Goal: Task Accomplishment & Management: Manage account settings

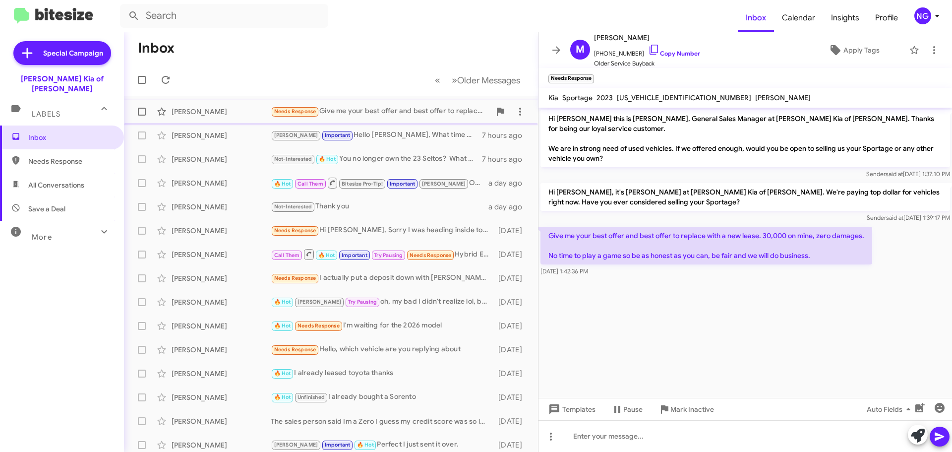
click at [341, 108] on div "Needs Response Give me your best offer and best offer to replace with a new lea…" at bounding box center [381, 111] width 220 height 11
click at [429, 132] on div "[PERSON_NAME] Important Hello [PERSON_NAME], What time works for you the 15th?" at bounding box center [381, 134] width 220 height 11
click at [429, 132] on mat-action-list "[PERSON_NAME] Needs Response Give me your best offer and best offer to replace …" at bounding box center [331, 336] width 414 height 480
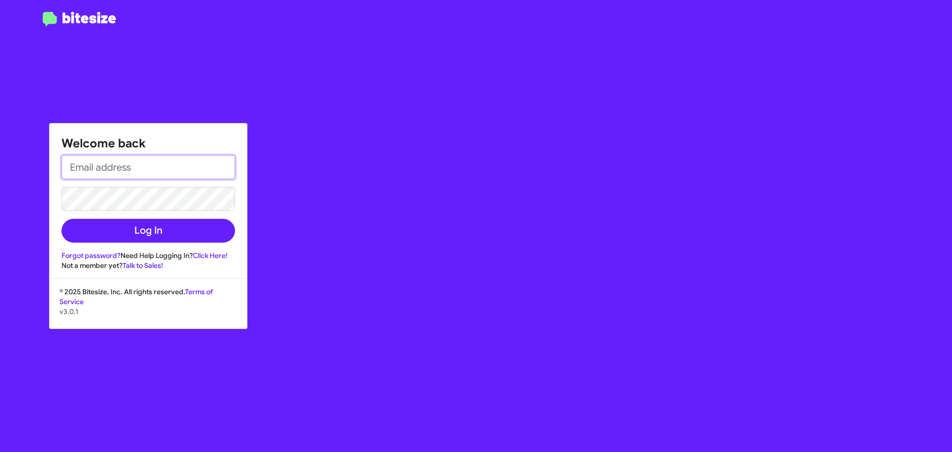
type input "[EMAIL_ADDRESS][DOMAIN_NAME]"
click at [157, 212] on form "[EMAIL_ADDRESS][DOMAIN_NAME] Log In" at bounding box center [148, 198] width 174 height 87
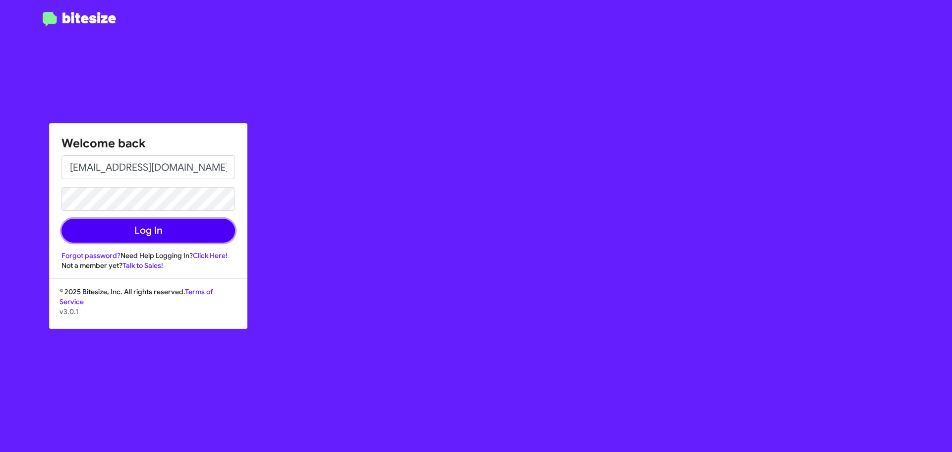
click at [157, 226] on button "Log In" at bounding box center [148, 231] width 174 height 24
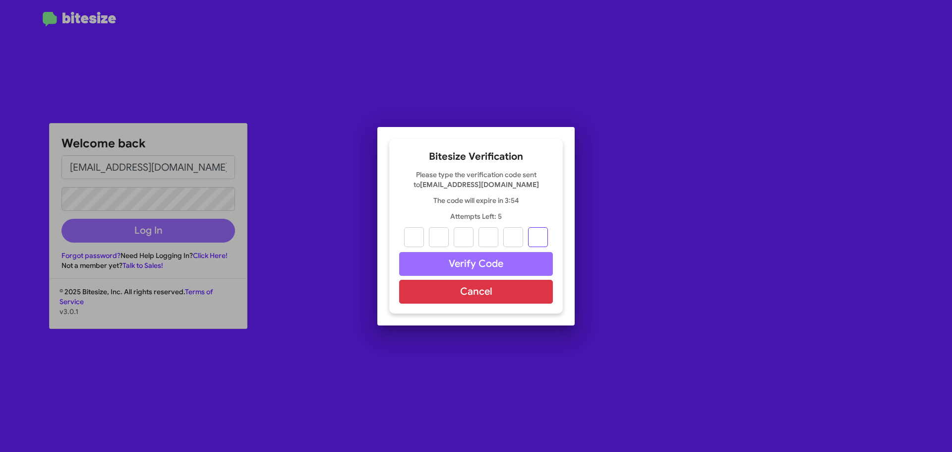
paste input "4"
type input "2"
type input "1"
type input "3"
type input "0"
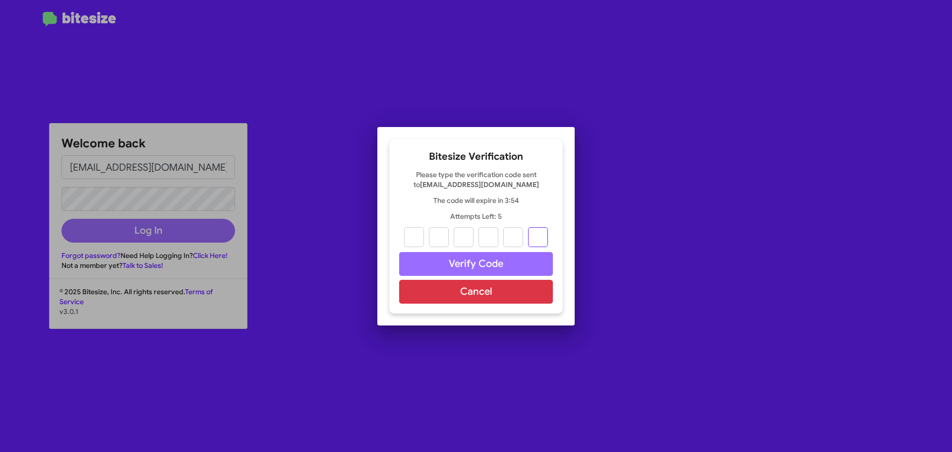
type input "9"
type input "4"
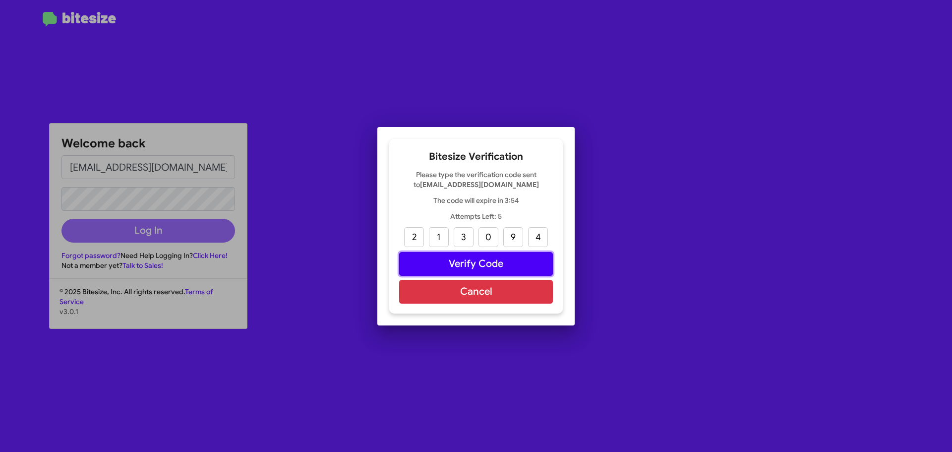
click at [490, 256] on button "Verify Code" at bounding box center [476, 264] width 154 height 24
